Goal: Transaction & Acquisition: Purchase product/service

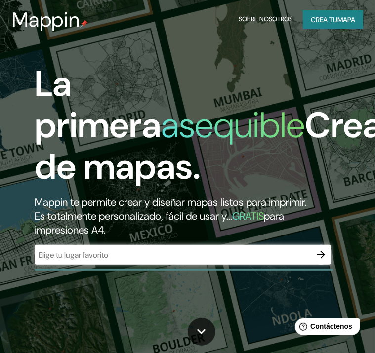
click at [174, 261] on div "​" at bounding box center [183, 255] width 296 height 20
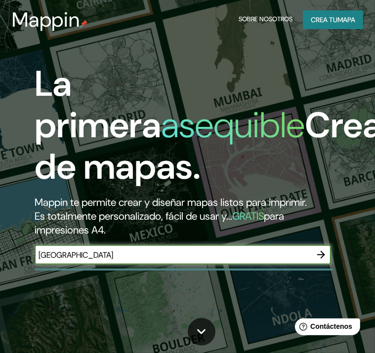
type input "[GEOGRAPHIC_DATA]"
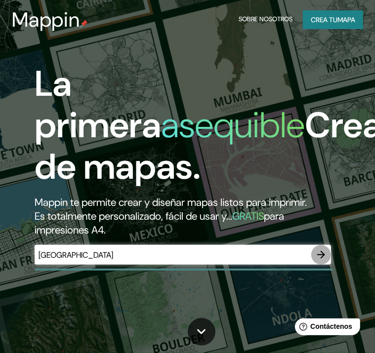
click at [312, 253] on button "button" at bounding box center [321, 255] width 20 height 20
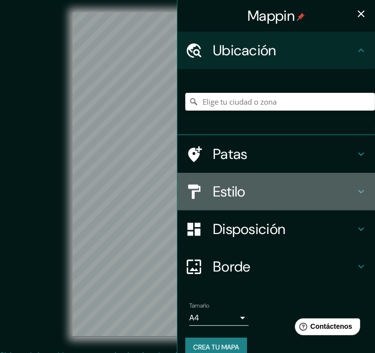
click at [241, 192] on h4 "Estilo" at bounding box center [284, 192] width 142 height 18
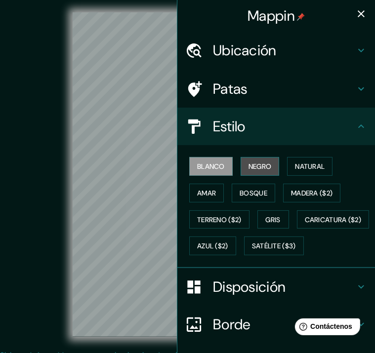
click at [253, 163] on font "Negro" at bounding box center [260, 166] width 23 height 9
click at [197, 167] on font "Blanco" at bounding box center [211, 166] width 28 height 9
click at [213, 84] on font "Patas" at bounding box center [230, 89] width 35 height 19
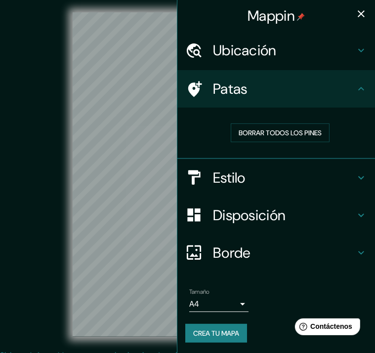
click at [264, 58] on font "Ubicación" at bounding box center [245, 50] width 64 height 19
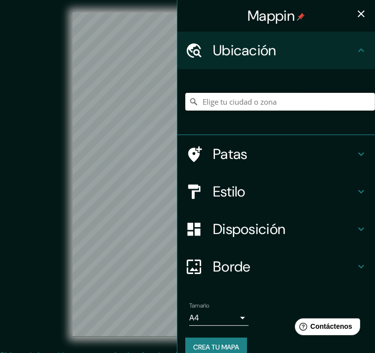
click at [260, 100] on input "Elige tu ciudad o zona" at bounding box center [280, 102] width 190 height 18
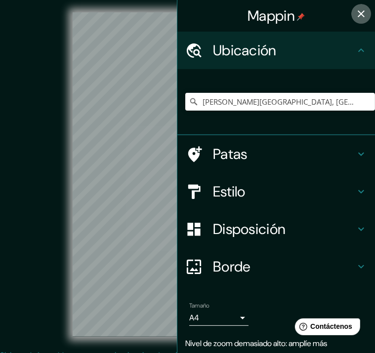
click at [355, 12] on icon "button" at bounding box center [361, 14] width 12 height 12
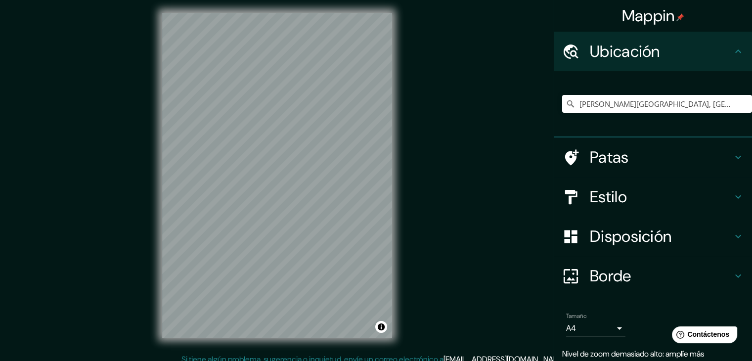
scroll to position [2, 0]
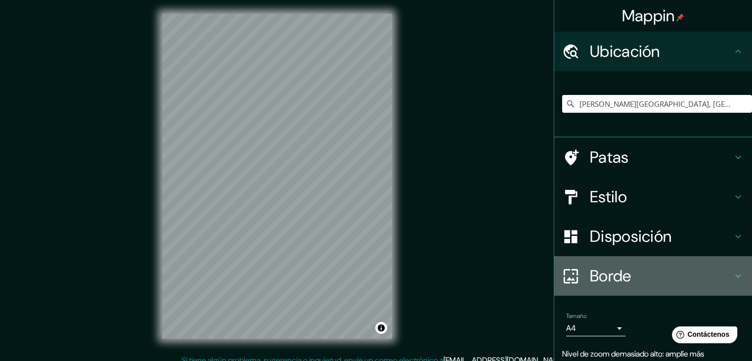
click at [382, 274] on font "Borde" at bounding box center [610, 275] width 42 height 21
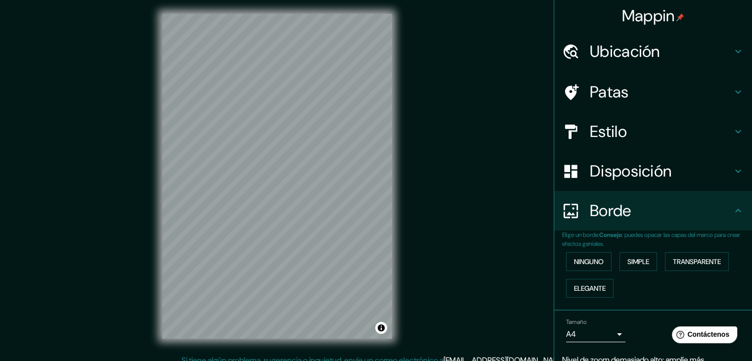
click at [382, 180] on font "Disposición" at bounding box center [630, 171] width 82 height 21
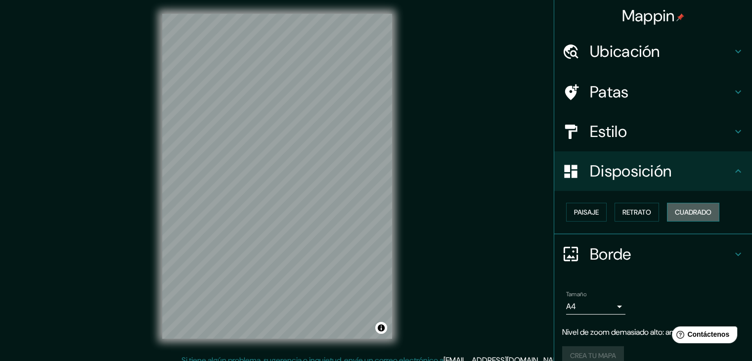
click at [382, 210] on font "Cuadrado" at bounding box center [692, 212] width 37 height 9
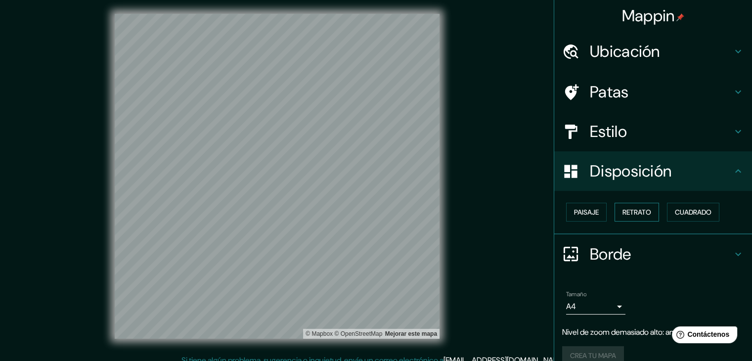
click at [382, 218] on button "Retrato" at bounding box center [636, 212] width 44 height 19
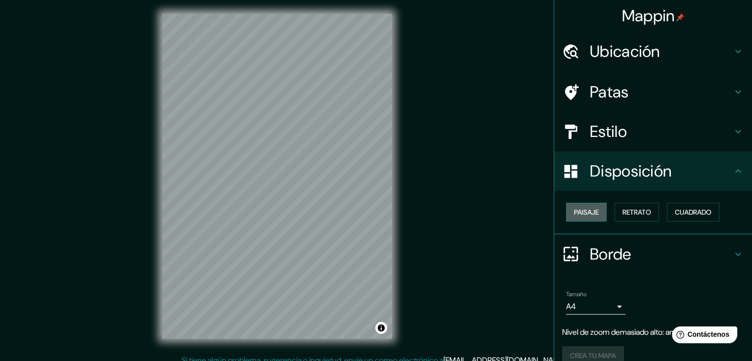
click at [382, 215] on button "Paisaje" at bounding box center [586, 212] width 41 height 19
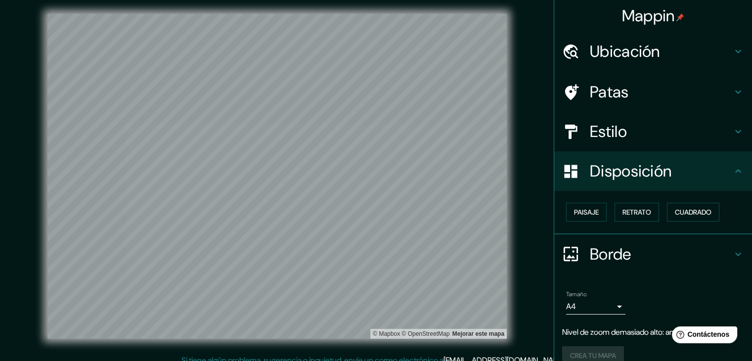
click at [382, 92] on h4 "Patas" at bounding box center [660, 92] width 142 height 20
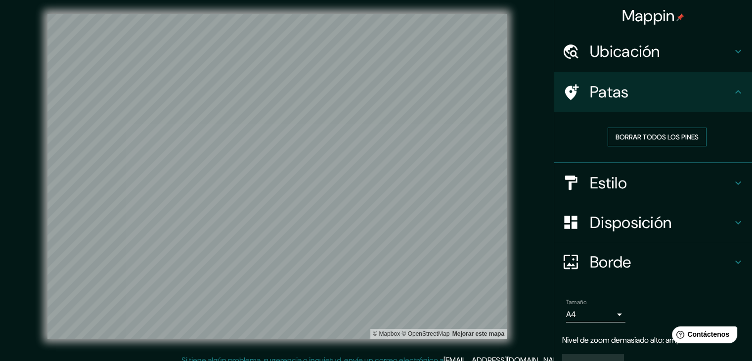
click at [382, 141] on font "Borrar todos los pines" at bounding box center [656, 136] width 83 height 9
click at [382, 139] on font "Borrar todos los pines" at bounding box center [656, 136] width 83 height 9
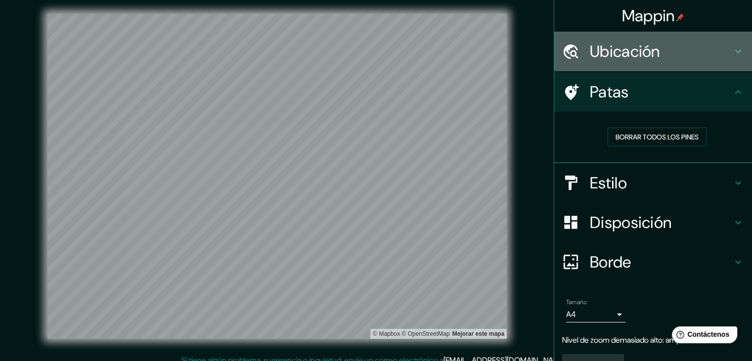
click at [382, 61] on font "Ubicación" at bounding box center [624, 51] width 70 height 21
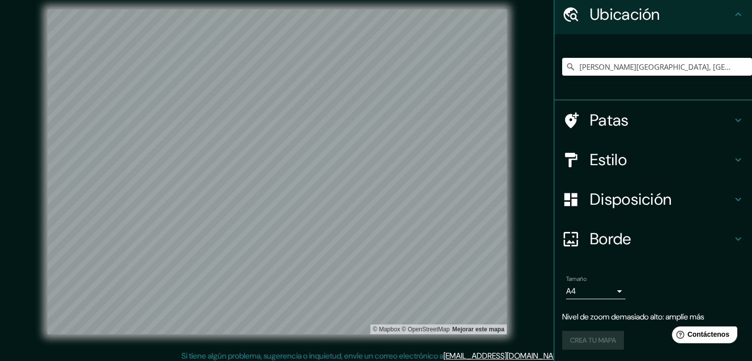
scroll to position [11, 0]
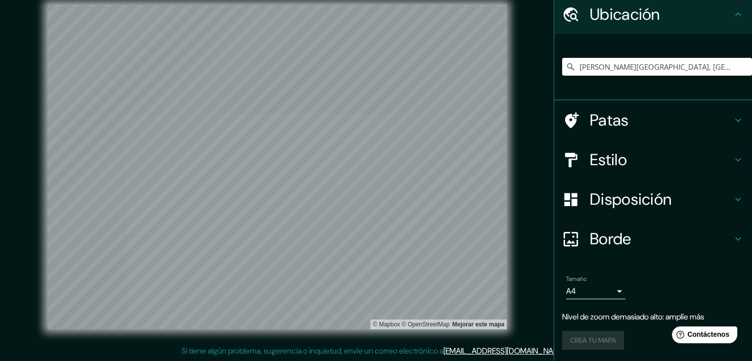
click at [382, 128] on h4 "Patas" at bounding box center [660, 120] width 142 height 20
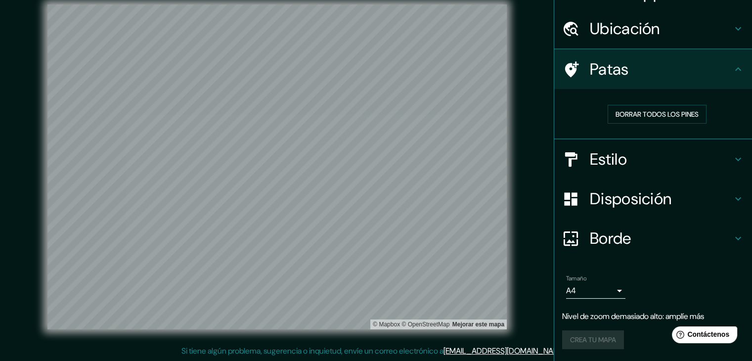
scroll to position [22, 0]
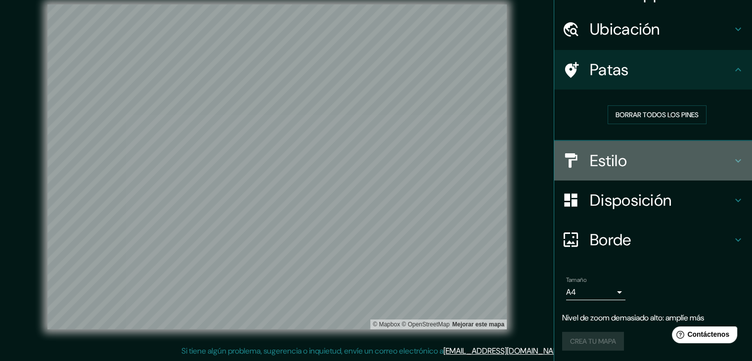
click at [382, 156] on h4 "Estilo" at bounding box center [660, 161] width 142 height 20
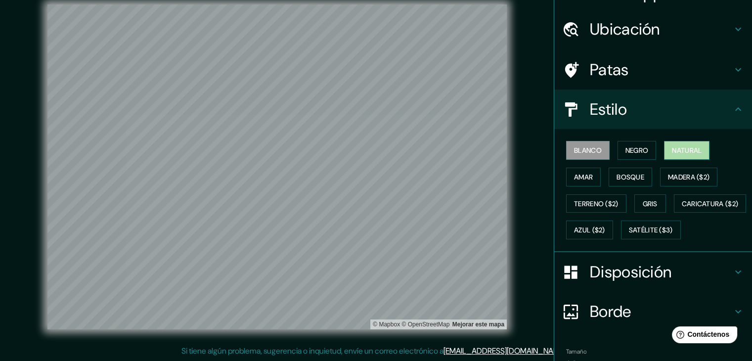
click at [382, 152] on font "Natural" at bounding box center [686, 150] width 30 height 9
click at [382, 178] on font "Amar" at bounding box center [583, 176] width 19 height 9
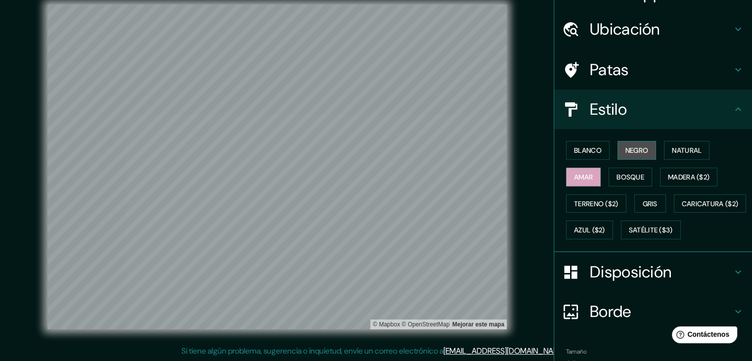
click at [382, 155] on font "Negro" at bounding box center [636, 150] width 23 height 13
click at [382, 152] on button "Blanco" at bounding box center [587, 150] width 43 height 19
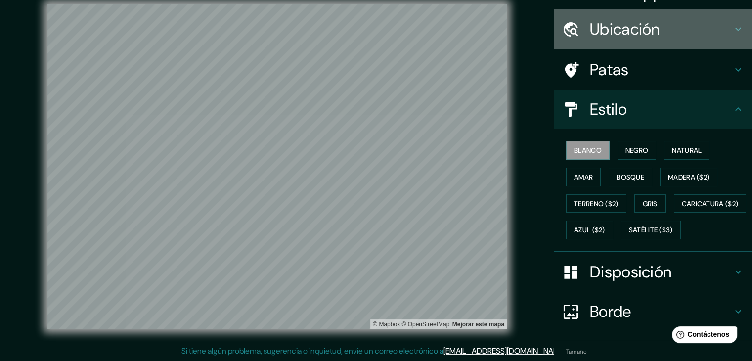
click at [382, 28] on font "Ubicación" at bounding box center [624, 29] width 70 height 21
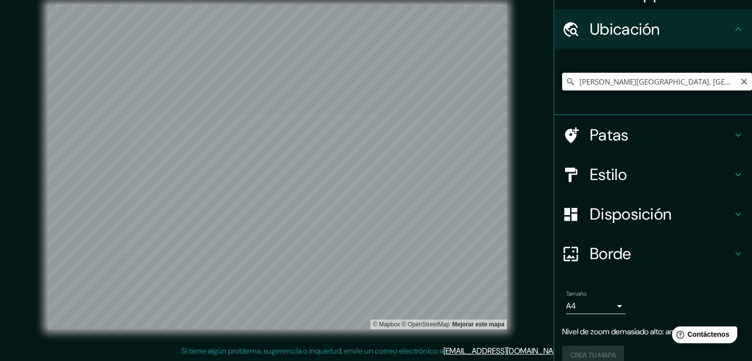
click at [382, 87] on input "[PERSON_NAME][GEOGRAPHIC_DATA], [GEOGRAPHIC_DATA]" at bounding box center [657, 82] width 190 height 18
click at [382, 75] on input "[PERSON_NAME][GEOGRAPHIC_DATA][PERSON_NAME], [GEOGRAPHIC_DATA]" at bounding box center [657, 82] width 190 height 18
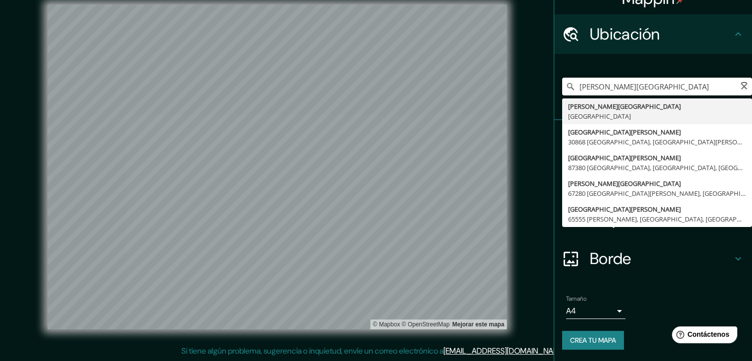
scroll to position [17, 0]
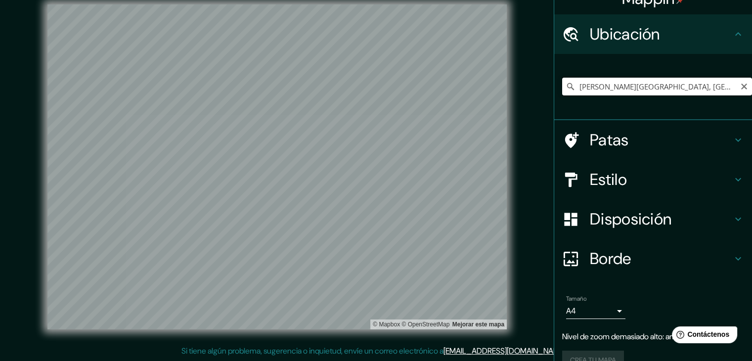
click at [382, 83] on input "[PERSON_NAME][GEOGRAPHIC_DATA], [GEOGRAPHIC_DATA]" at bounding box center [657, 87] width 190 height 18
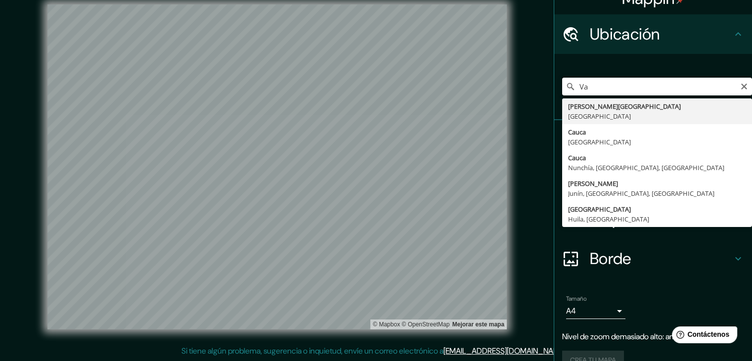
type input "V"
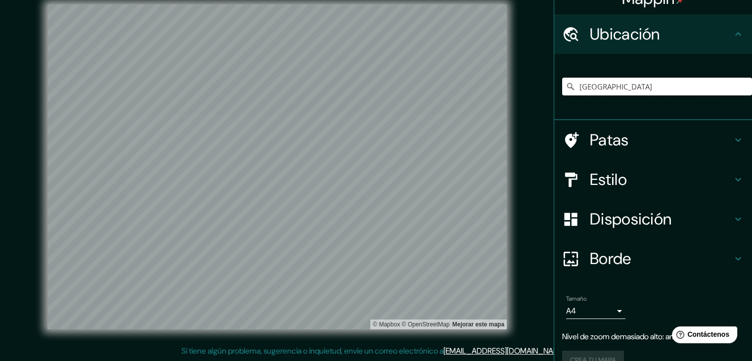
type input "[GEOGRAPHIC_DATA]"
